Goal: Information Seeking & Learning: Learn about a topic

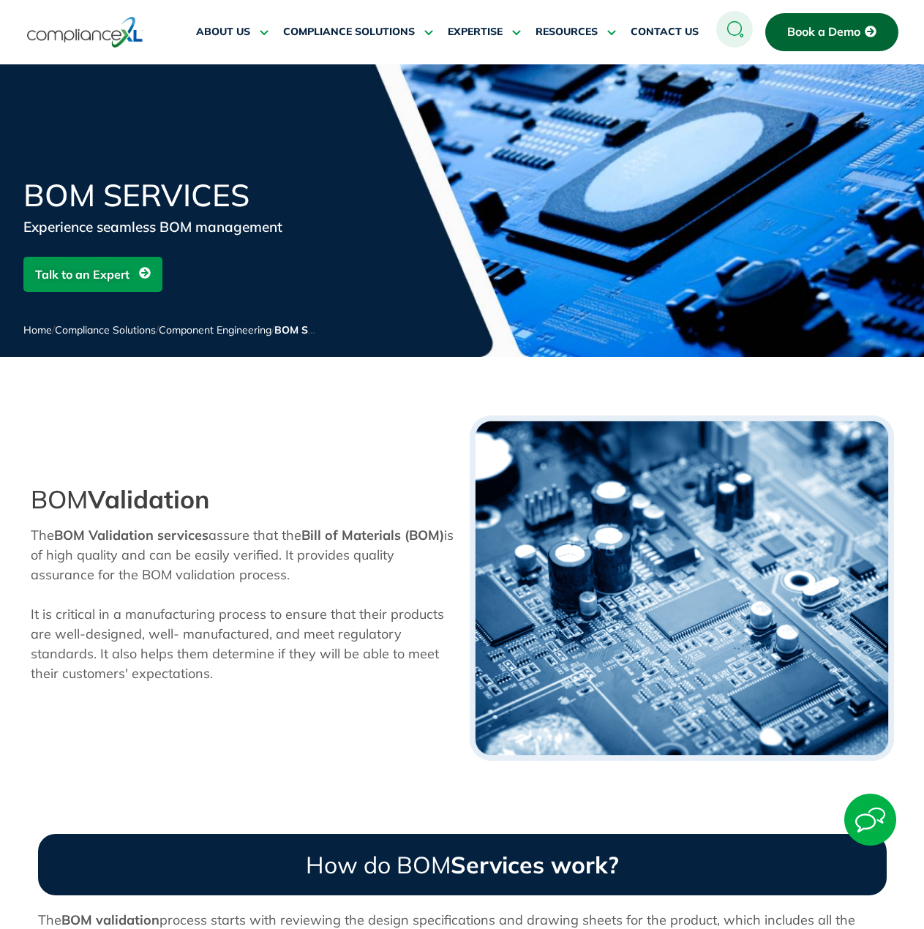
click at [131, 204] on h1 "BOM Services" at bounding box center [198, 195] width 351 height 31
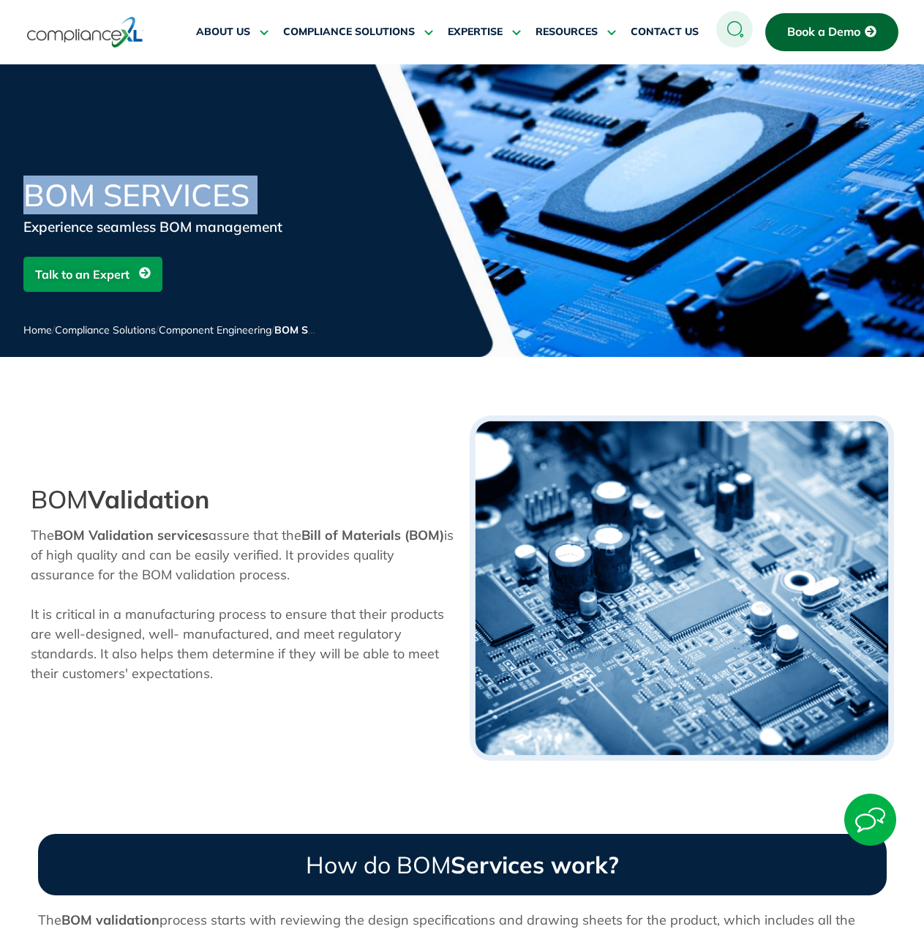
click at [131, 204] on h1 "BOM Services" at bounding box center [198, 195] width 351 height 31
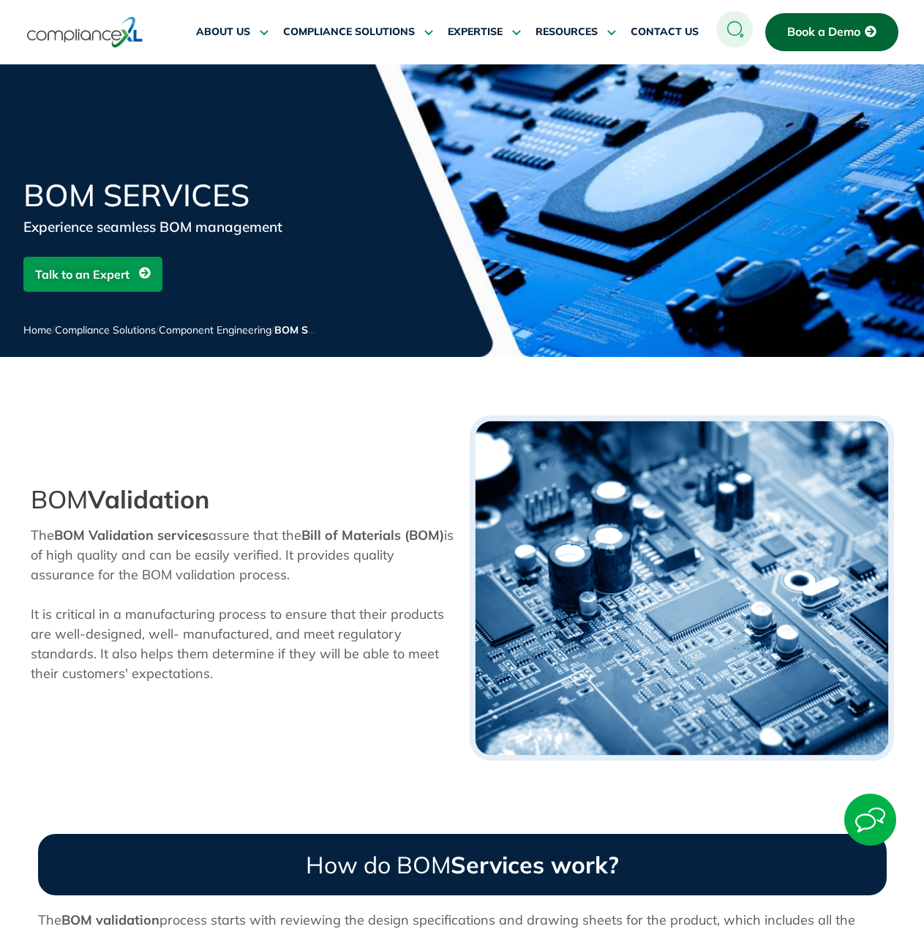
click at [127, 499] on strong "Validation" at bounding box center [149, 499] width 122 height 31
copy div "BOM Validation"
drag, startPoint x: 461, startPoint y: 443, endPoint x: 436, endPoint y: 440, distance: 25.1
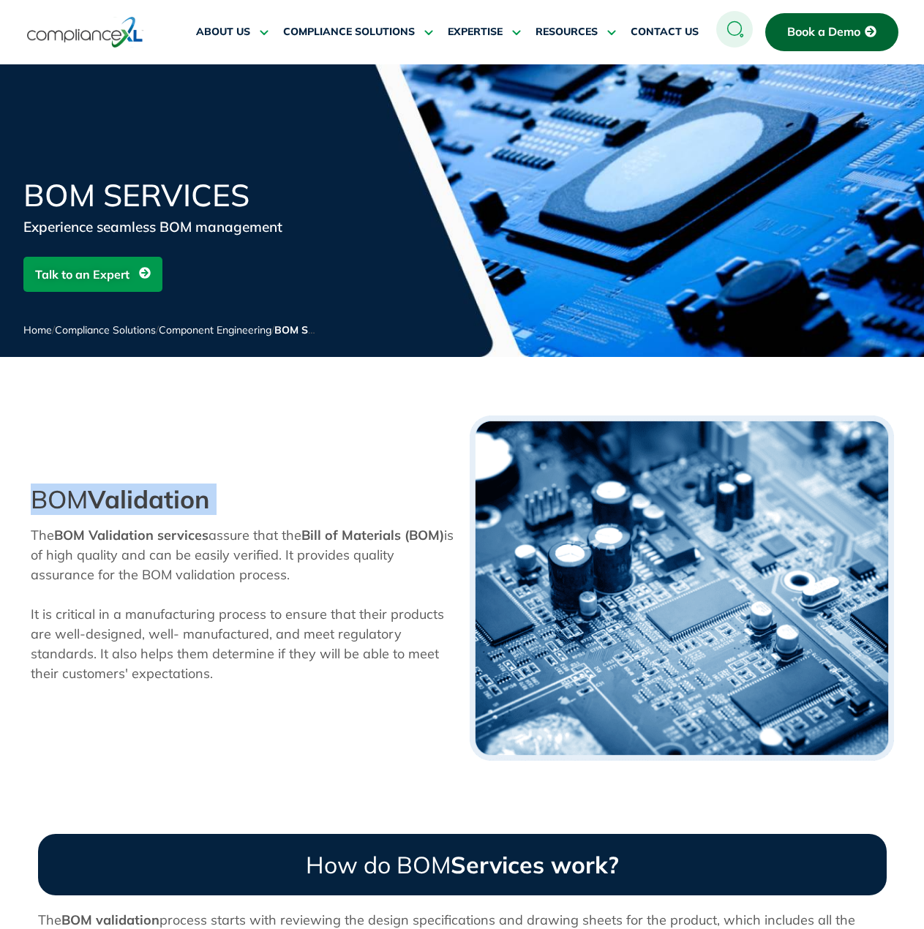
click at [461, 443] on div "BOM Validation The BOM Validation services assure that the Bill of Materials (B…" at bounding box center [242, 588] width 439 height 360
